Goal: Navigation & Orientation: Find specific page/section

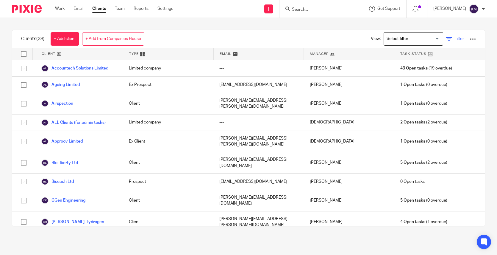
click at [446, 36] on link "Filter" at bounding box center [455, 39] width 18 height 6
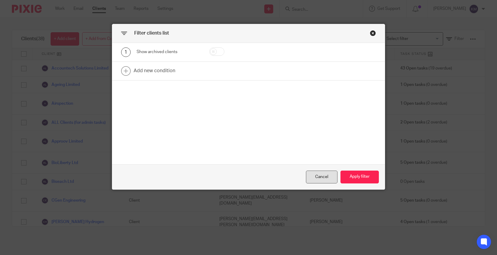
click at [313, 178] on div "Cancel" at bounding box center [322, 176] width 32 height 13
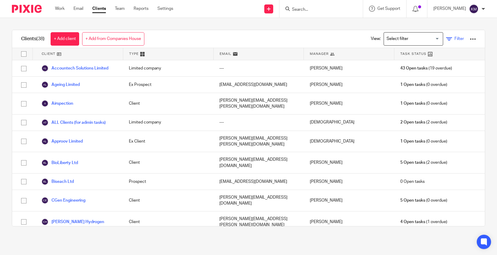
click at [455, 40] on span "Filter" at bounding box center [460, 39] width 10 height 4
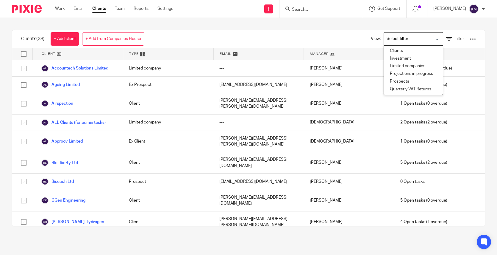
click at [423, 41] on input "Search for option" at bounding box center [412, 39] width 55 height 10
click at [384, 49] on li "Clients" at bounding box center [413, 51] width 59 height 8
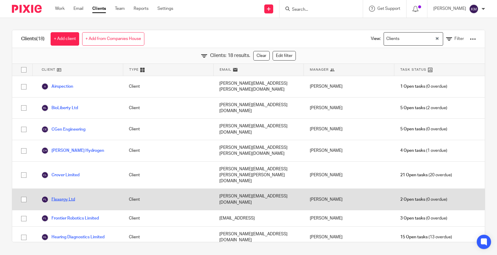
click at [57, 196] on link "Flexergy Ltd" at bounding box center [58, 199] width 34 height 7
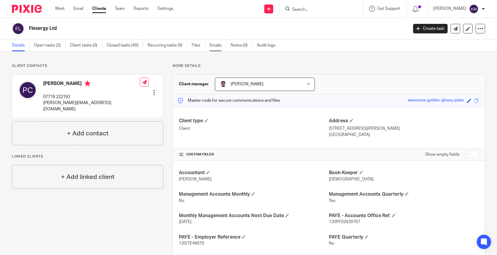
click at [221, 44] on link "Emails" at bounding box center [218, 46] width 17 height 12
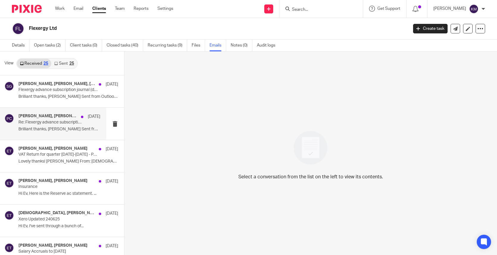
click at [29, 130] on p "Brilliant thanks, Paul Sent from Outlook..." at bounding box center [59, 129] width 82 height 5
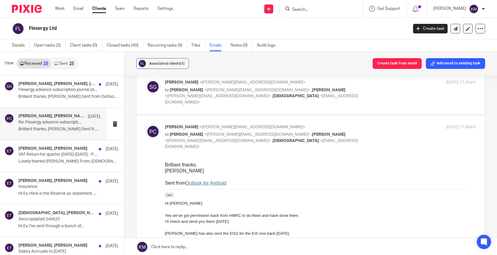
scroll to position [69, 0]
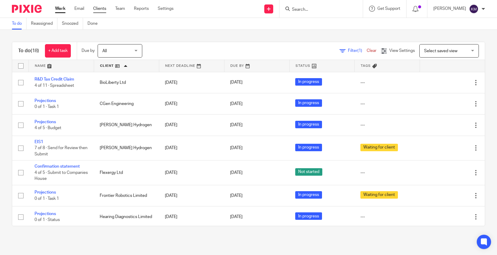
click at [102, 6] on link "Clients" at bounding box center [99, 9] width 13 height 6
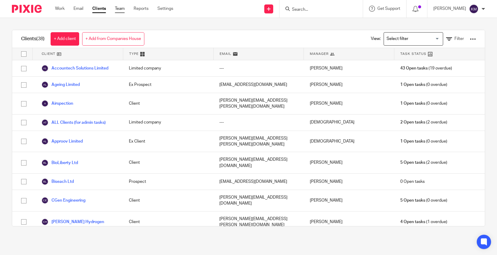
click at [122, 9] on link "Team" at bounding box center [120, 9] width 10 height 6
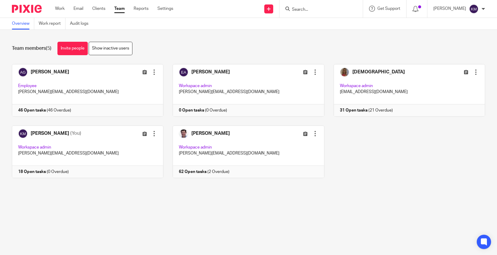
click at [100, 9] on link "Clients" at bounding box center [98, 9] width 13 height 6
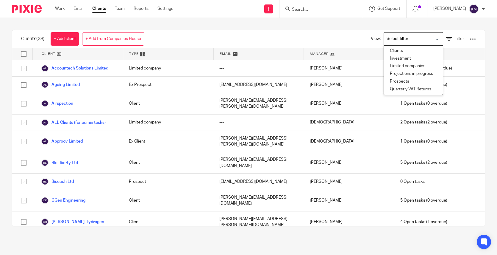
click at [408, 38] on input "Search for option" at bounding box center [412, 39] width 55 height 10
click at [384, 49] on li "Clients" at bounding box center [413, 51] width 59 height 8
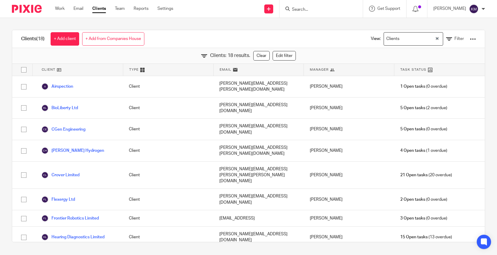
click at [66, 252] on link "Metacarpal" at bounding box center [57, 255] width 32 height 7
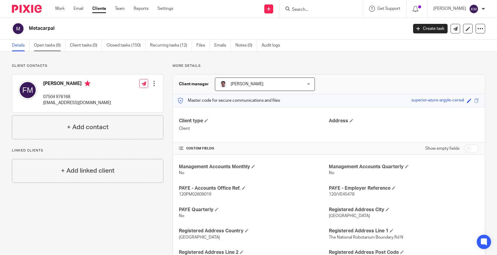
click at [52, 45] on link "Open tasks (6)" at bounding box center [50, 46] width 32 height 12
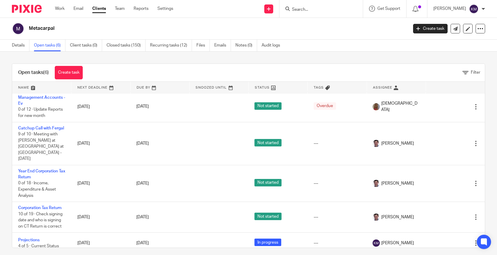
scroll to position [45, 0]
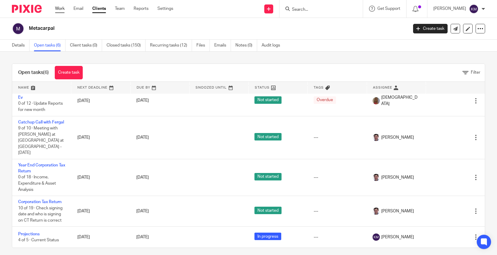
click at [60, 9] on link "Work" at bounding box center [60, 9] width 10 height 6
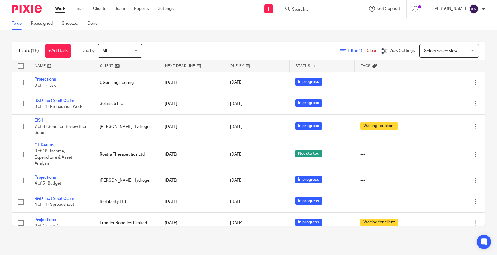
click at [39, 64] on link at bounding box center [61, 66] width 65 height 12
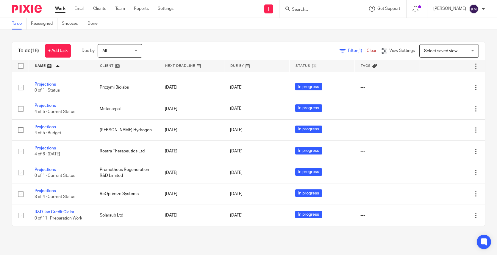
scroll to position [254, 0]
